Goal: Entertainment & Leisure: Consume media (video, audio)

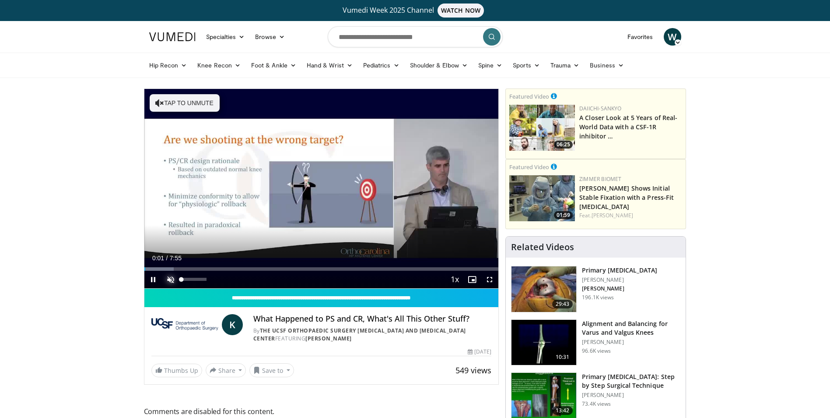
click at [169, 277] on span "Video Player" at bounding box center [171, 279] width 18 height 18
click at [488, 277] on span "Video Player" at bounding box center [490, 279] width 18 height 18
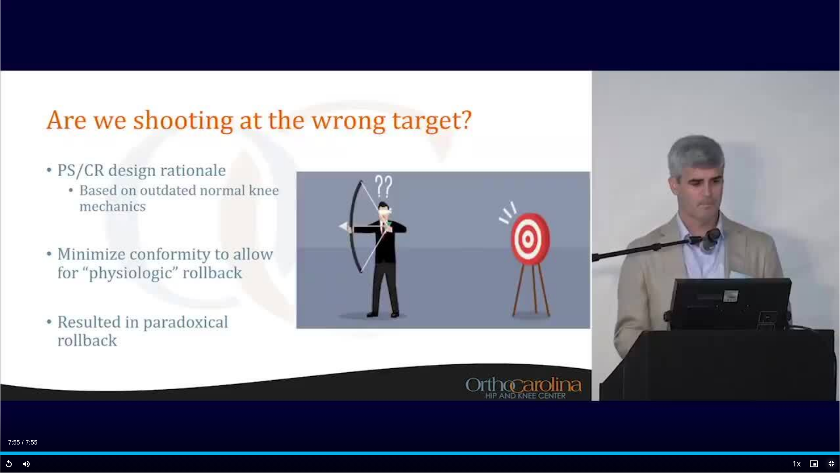
click at [830, 417] on span "Video Player" at bounding box center [832, 464] width 18 height 18
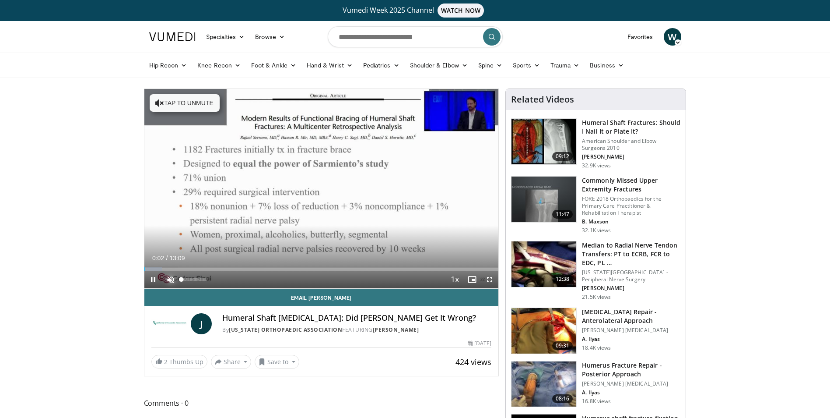
click at [172, 277] on span "Video Player" at bounding box center [171, 279] width 18 height 18
click at [489, 281] on span "Video Player" at bounding box center [490, 279] width 18 height 18
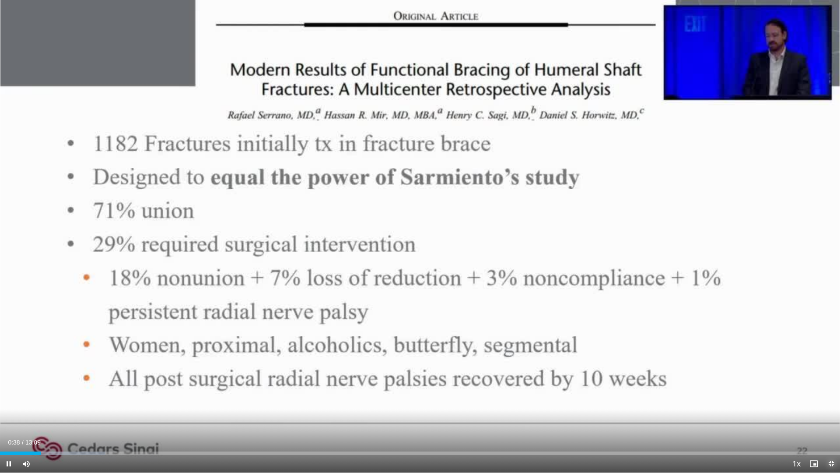
click at [832, 417] on span "Video Player" at bounding box center [832, 464] width 18 height 18
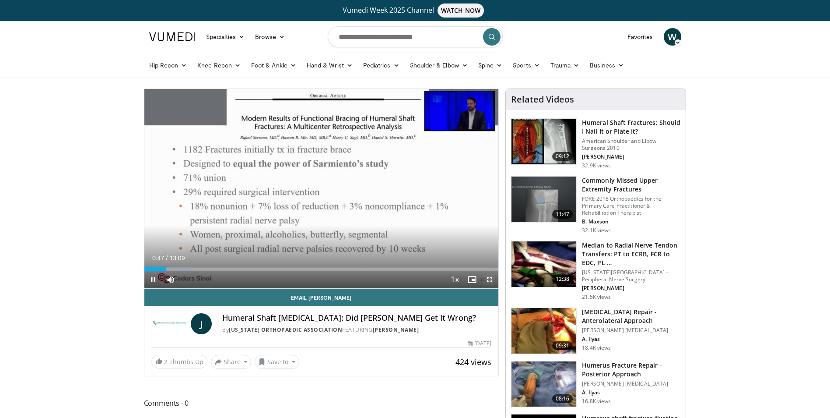
click at [488, 278] on span "Video Player" at bounding box center [490, 279] width 18 height 18
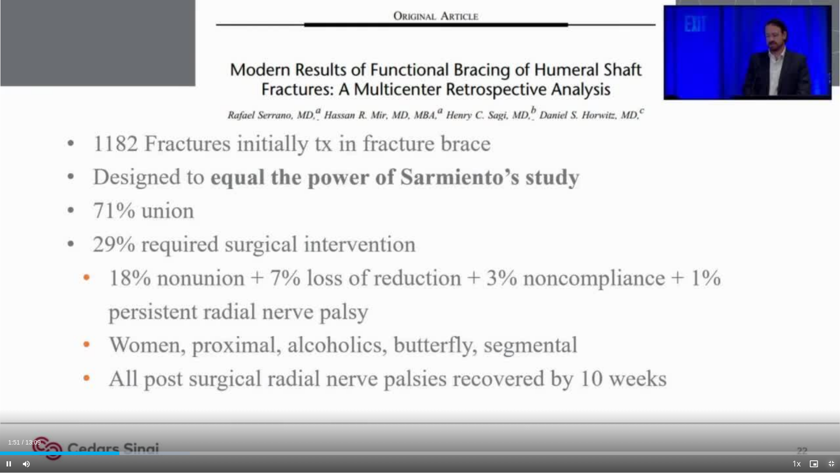
click at [831, 417] on span "Video Player" at bounding box center [832, 464] width 18 height 18
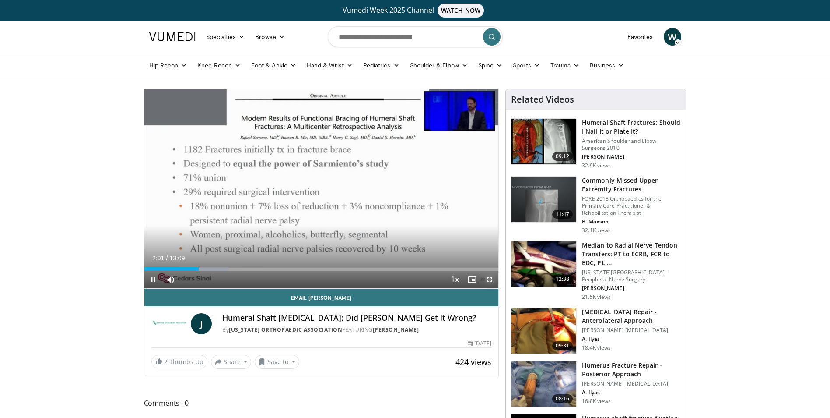
click at [491, 277] on span "Video Player" at bounding box center [490, 279] width 18 height 18
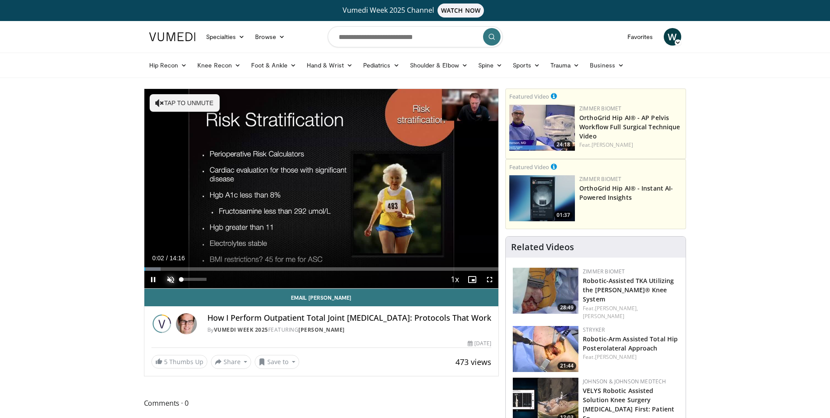
click at [172, 278] on span "Video Player" at bounding box center [171, 279] width 18 height 18
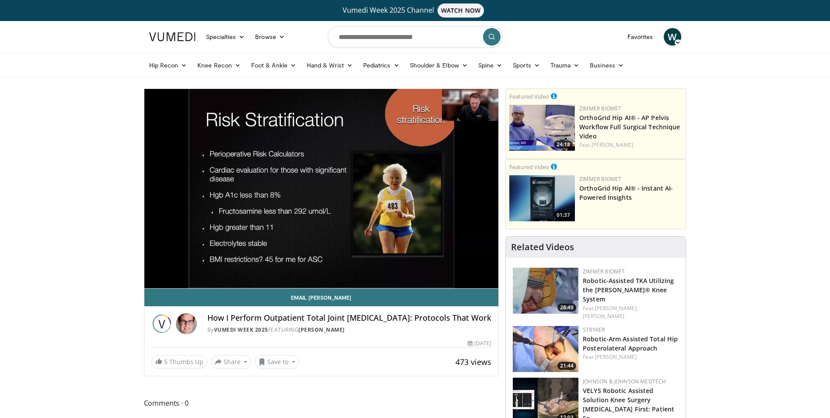
click at [431, 267] on video-js "**********" at bounding box center [321, 189] width 355 height 200
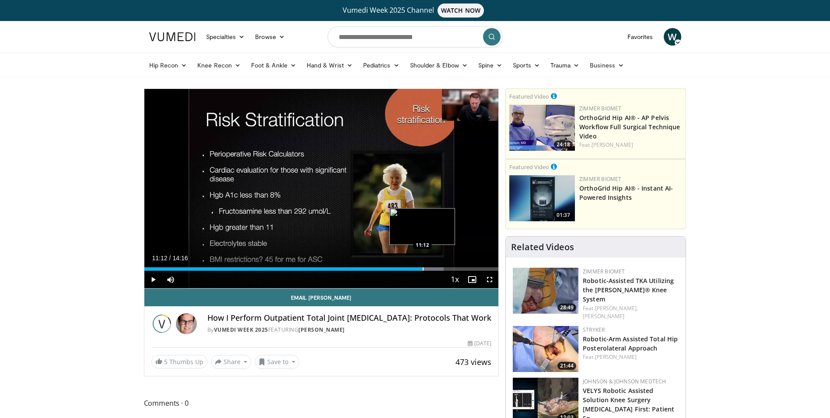
drag, startPoint x: 483, startPoint y: 269, endPoint x: 422, endPoint y: 269, distance: 60.4
click at [423, 269] on div "Progress Bar" at bounding box center [423, 269] width 1 height 4
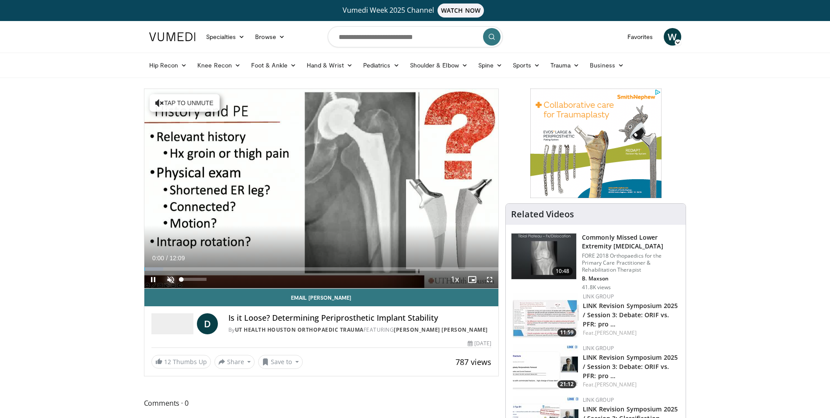
click at [169, 276] on span "Video Player" at bounding box center [171, 279] width 18 height 18
click at [489, 278] on span "Video Player" at bounding box center [490, 279] width 18 height 18
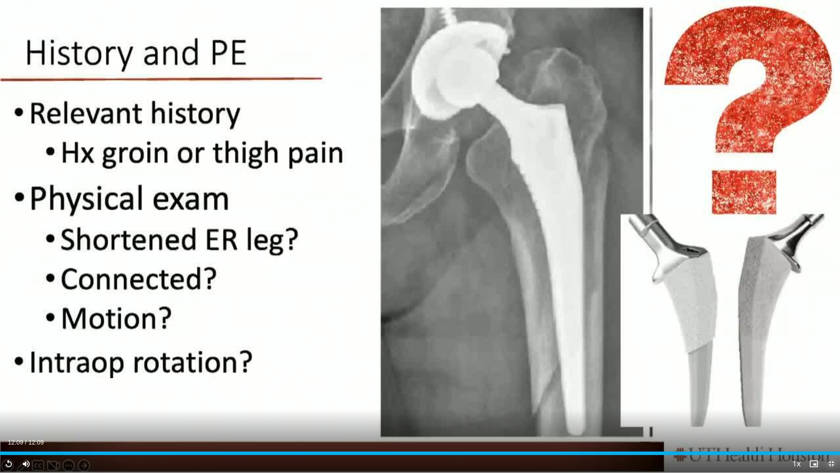
click at [830, 417] on span "Video Player" at bounding box center [832, 464] width 18 height 18
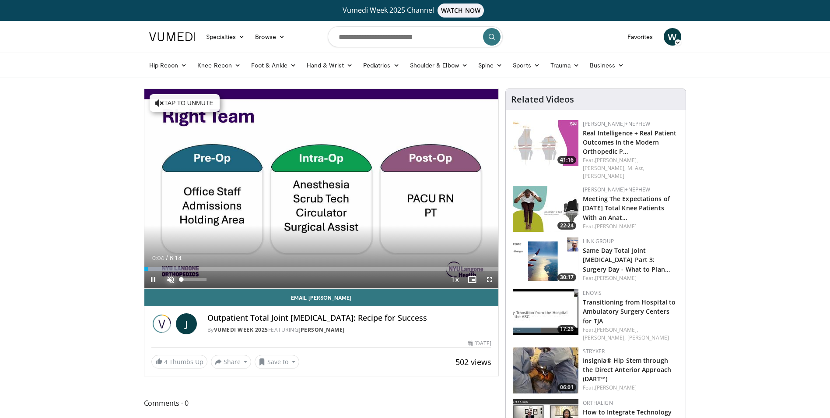
click at [169, 280] on span "Video Player" at bounding box center [171, 279] width 18 height 18
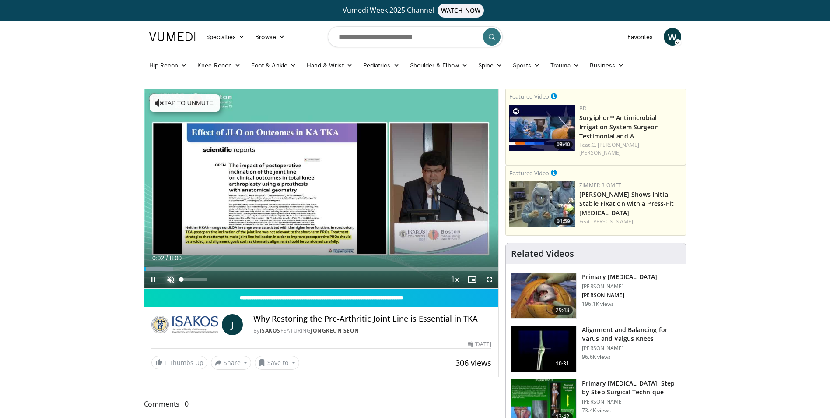
click at [170, 279] on span "Video Player" at bounding box center [171, 279] width 18 height 18
click at [492, 279] on span "Video Player" at bounding box center [490, 279] width 18 height 18
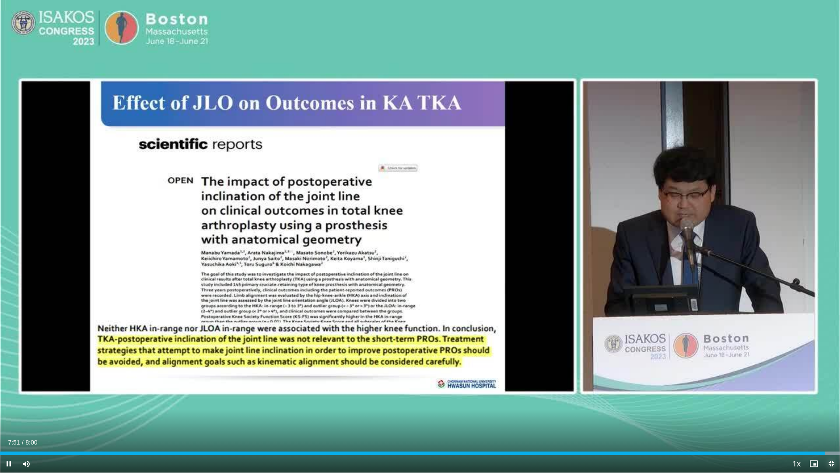
click at [830, 417] on span "Video Player" at bounding box center [832, 464] width 18 height 18
